Goal: Navigation & Orientation: Find specific page/section

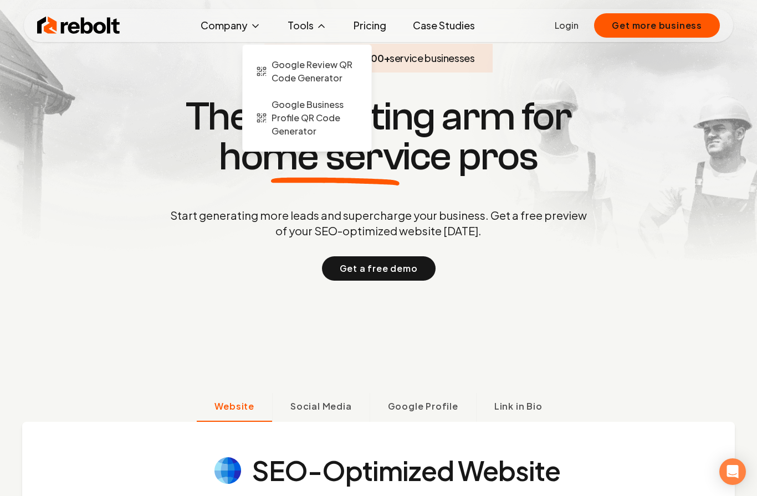
click at [304, 24] on button "Tools" at bounding box center [307, 25] width 57 height 22
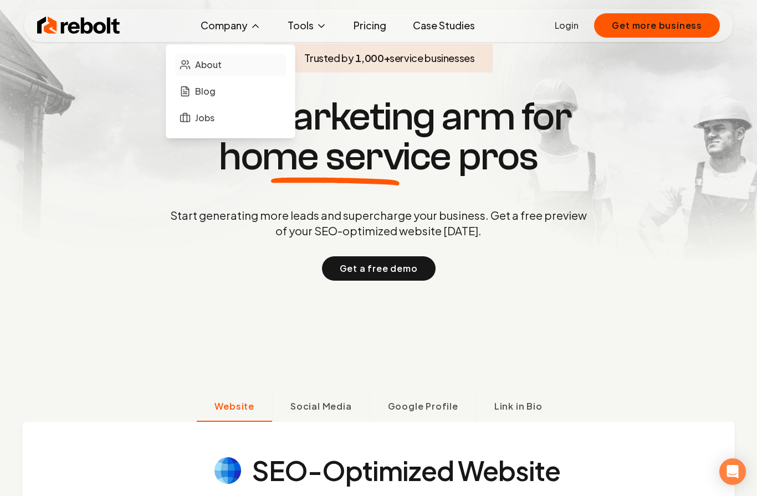
click at [212, 62] on span "About" at bounding box center [208, 64] width 27 height 13
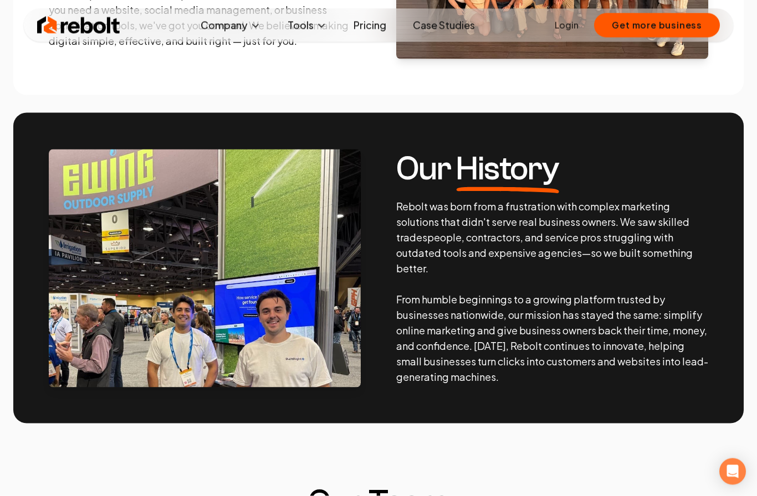
scroll to position [416, 0]
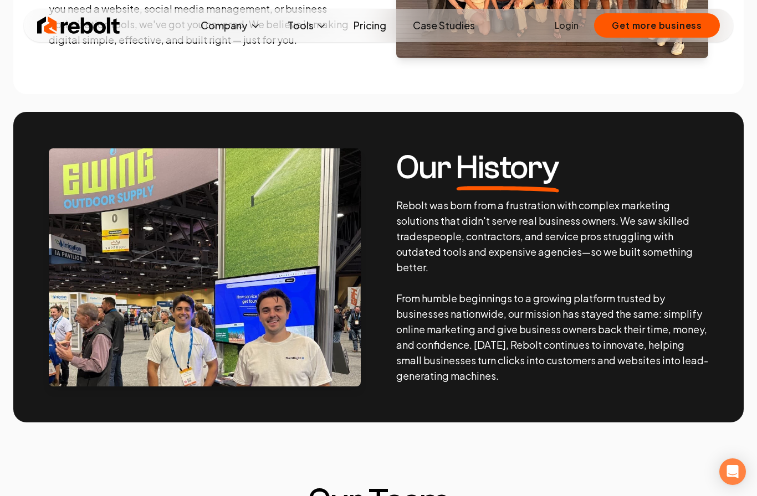
click at [425, 381] on p "Rebolt was born from a frustration with complex marketing solutions that didn't…" at bounding box center [552, 291] width 312 height 186
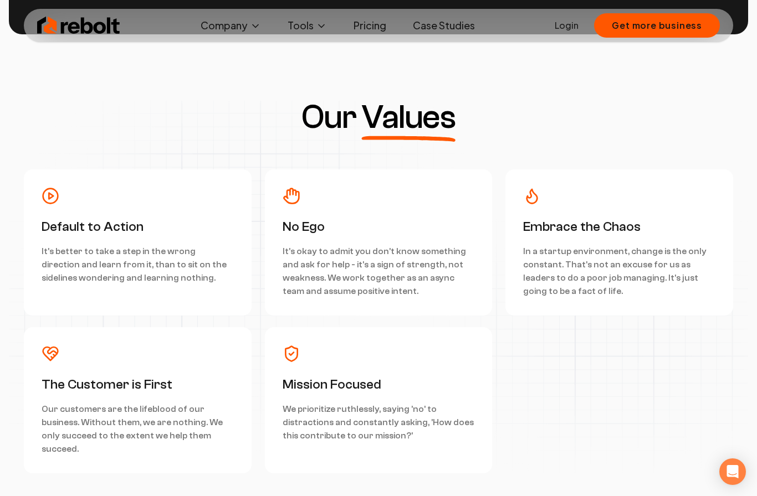
scroll to position [2877, 0]
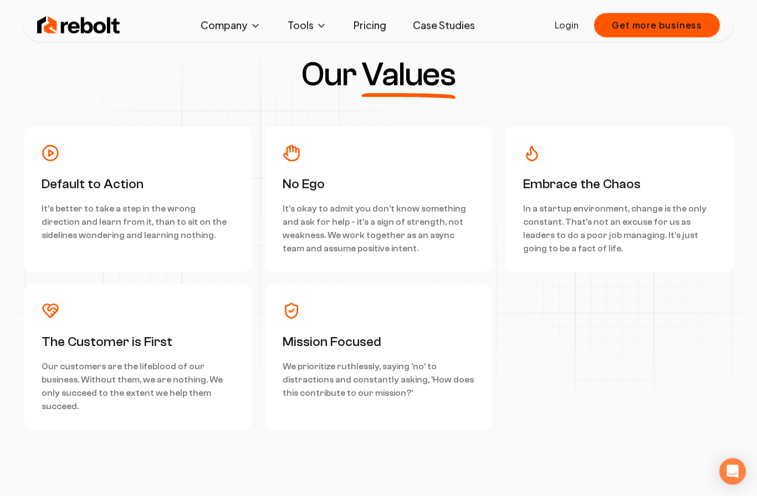
click at [443, 25] on link "Case Studies" at bounding box center [444, 25] width 80 height 22
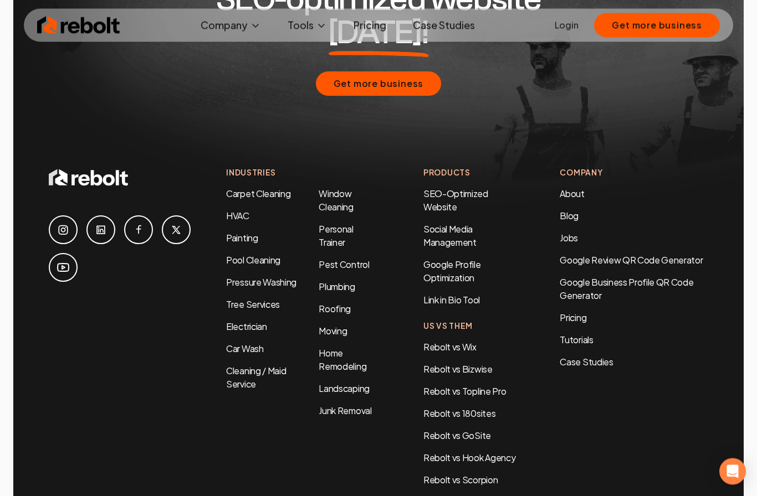
scroll to position [2366, 0]
click at [442, 341] on link "Rebolt vs Wix" at bounding box center [449, 347] width 53 height 12
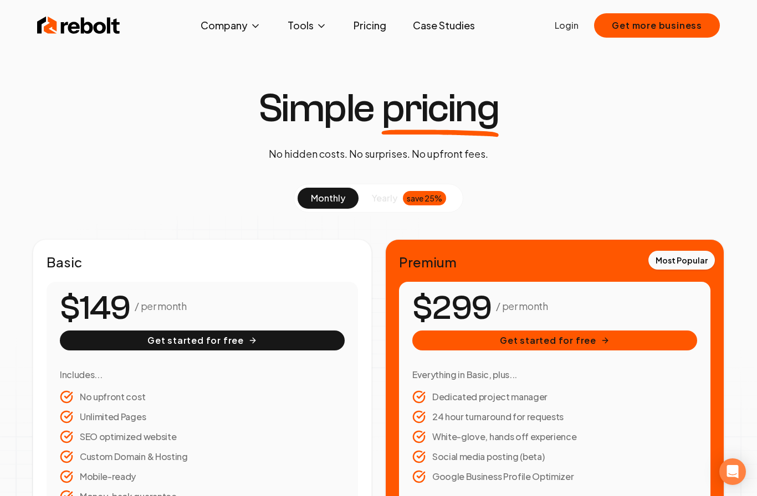
click at [381, 198] on span "yearly" at bounding box center [384, 198] width 25 height 13
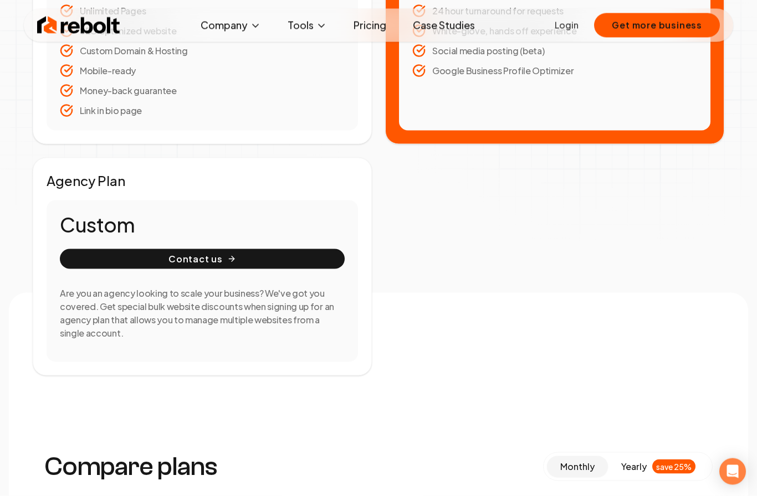
scroll to position [70, 0]
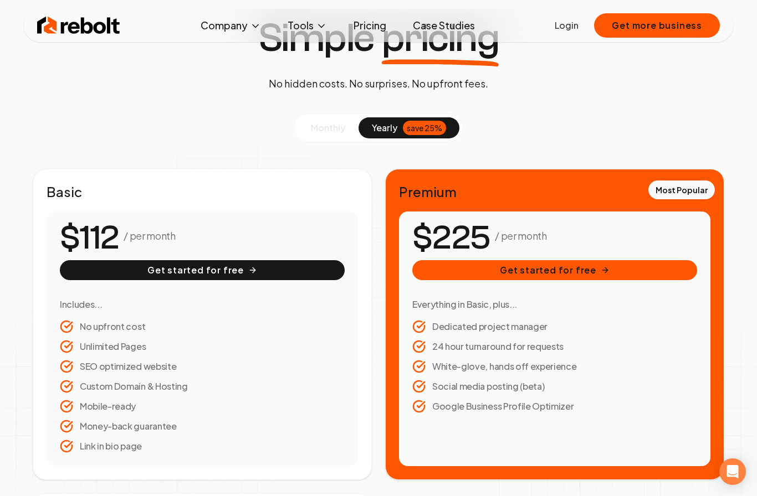
drag, startPoint x: 510, startPoint y: 211, endPoint x: 513, endPoint y: 178, distance: 33.4
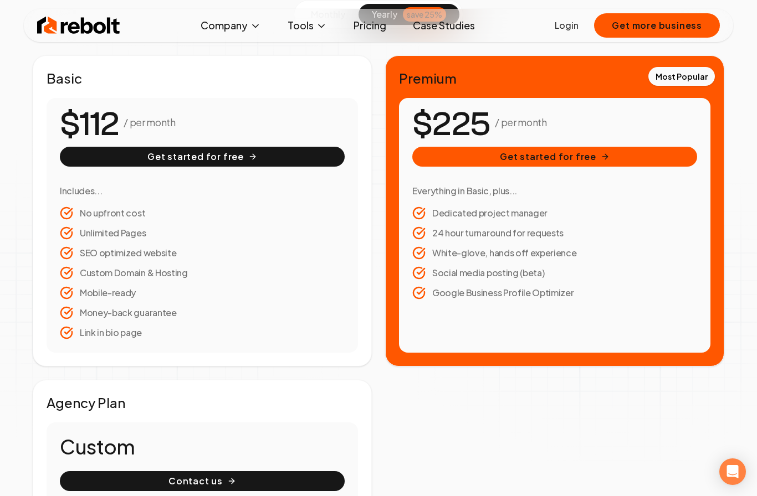
scroll to position [0, 0]
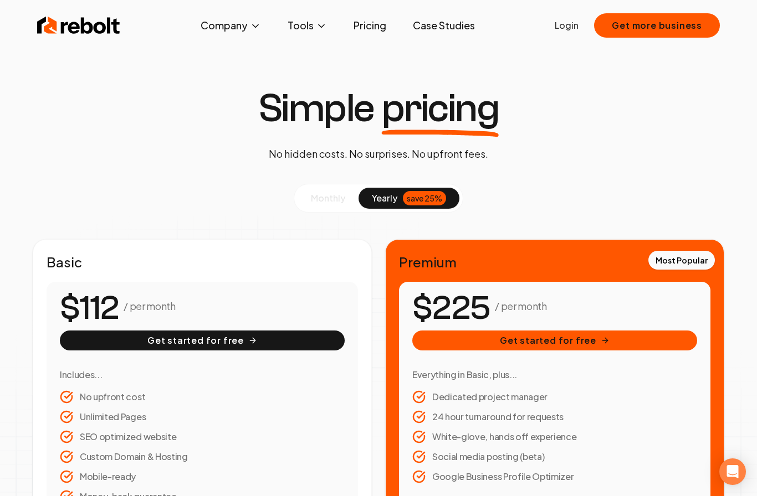
click at [448, 32] on link "Case Studies" at bounding box center [444, 25] width 80 height 22
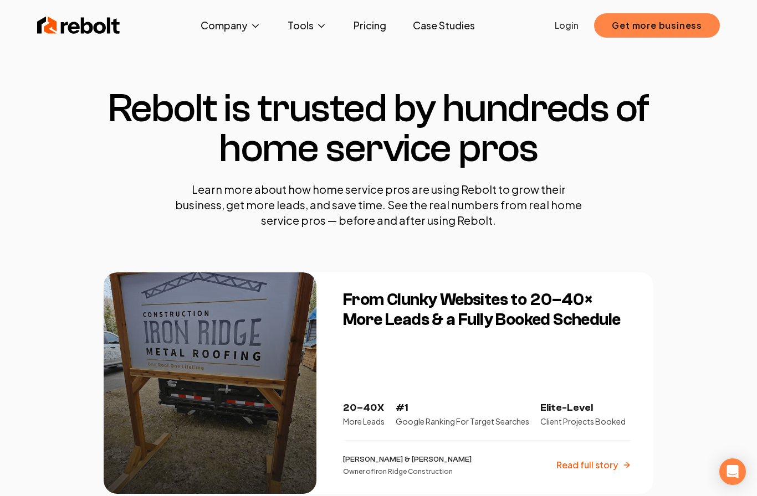
click at [647, 32] on button "Get more business" at bounding box center [657, 25] width 126 height 24
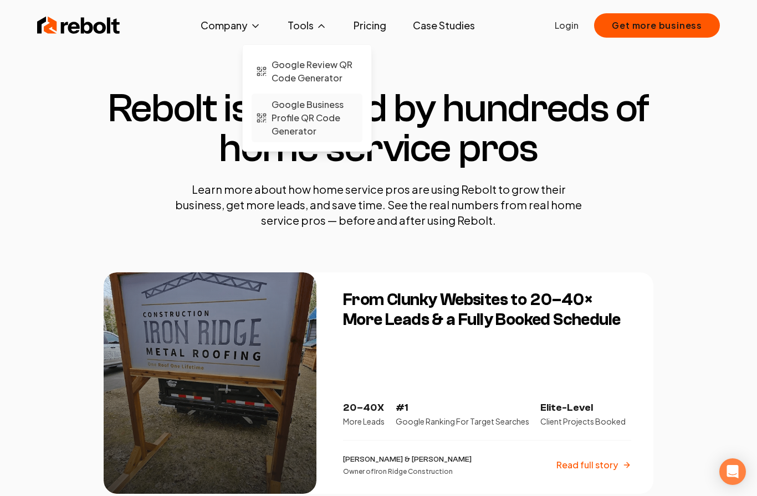
click at [319, 119] on span "Google Business Profile QR Code Generator" at bounding box center [314, 118] width 86 height 40
